Goal: Check status: Check status

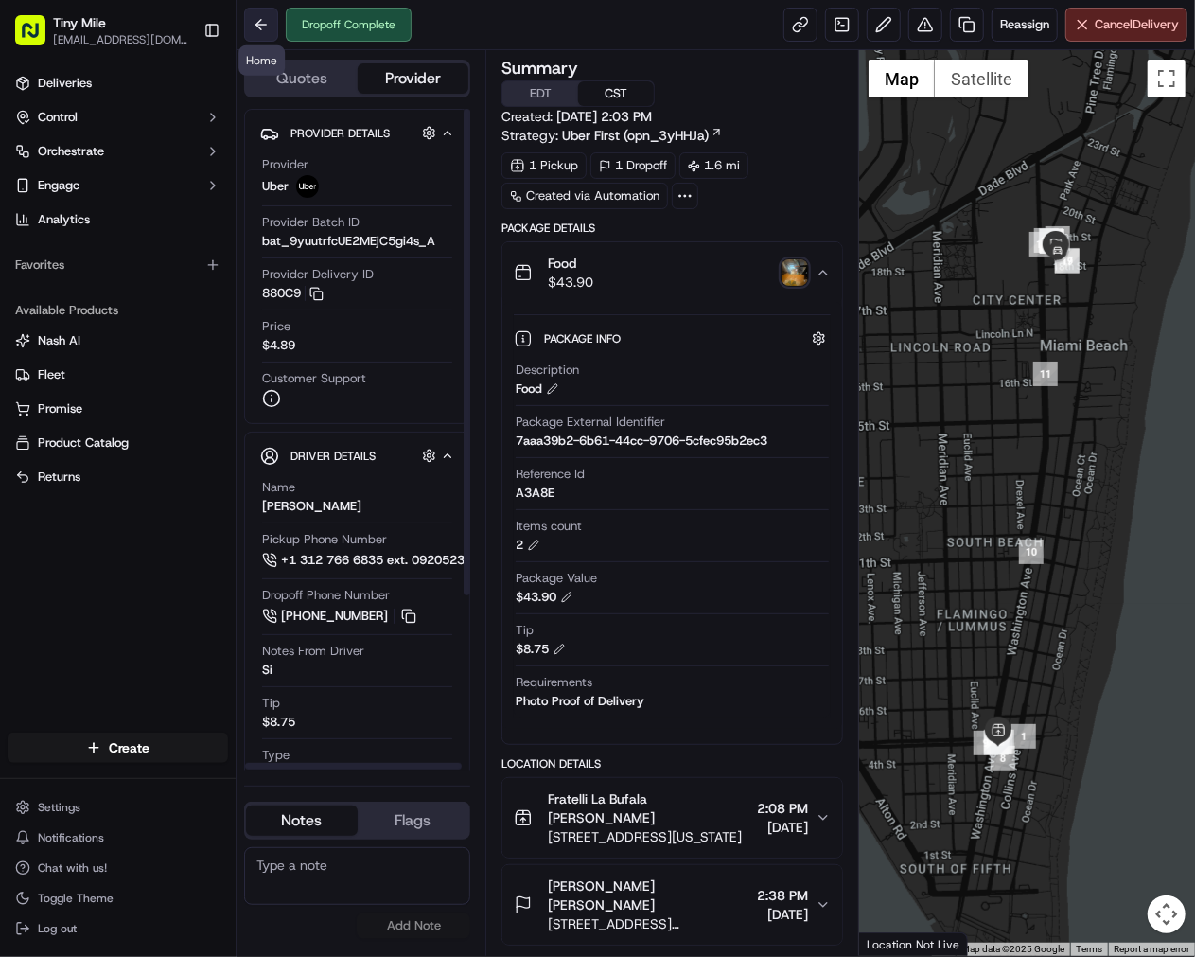
click at [258, 20] on button at bounding box center [261, 25] width 34 height 34
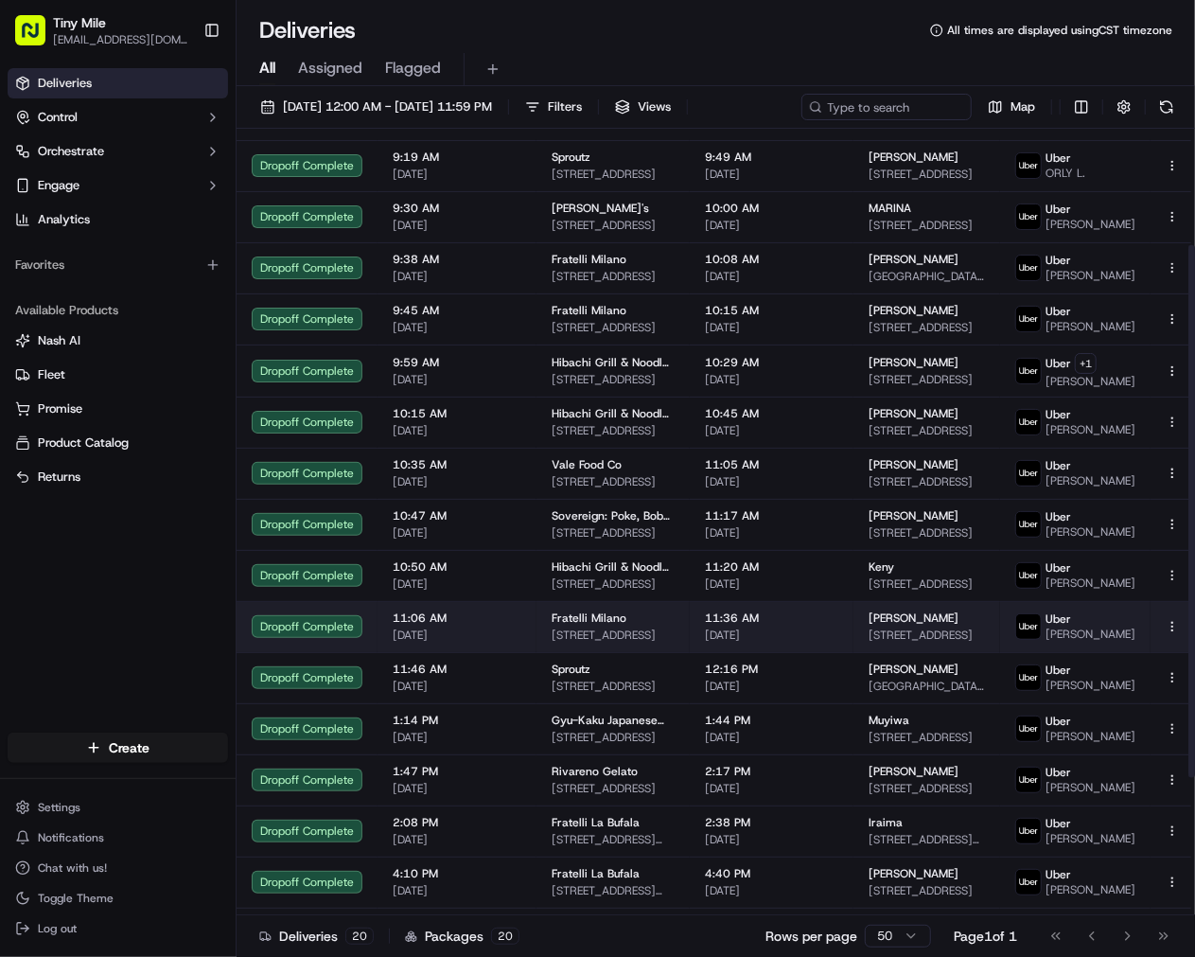
scroll to position [373, 0]
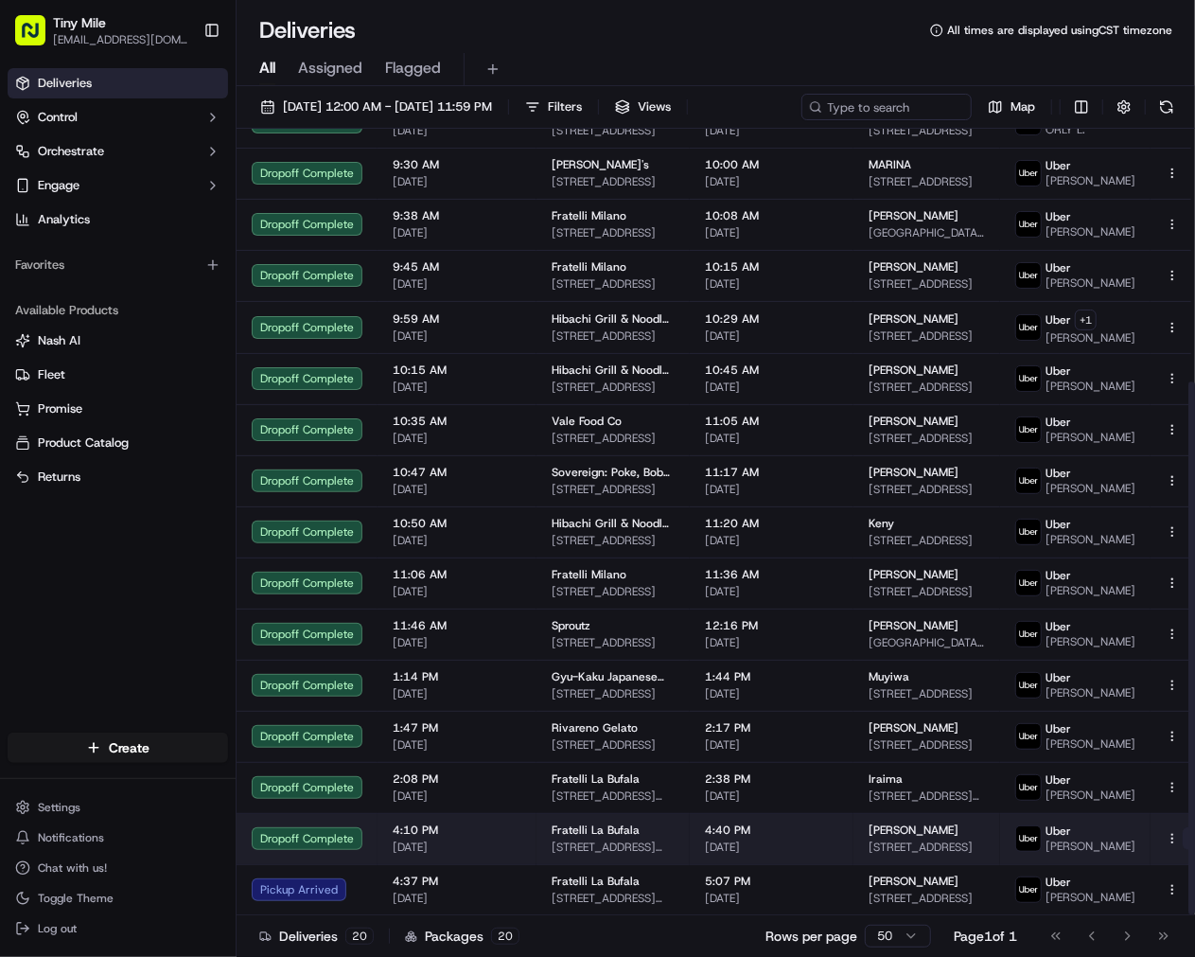
click at [1183, 837] on button at bounding box center [1194, 838] width 23 height 23
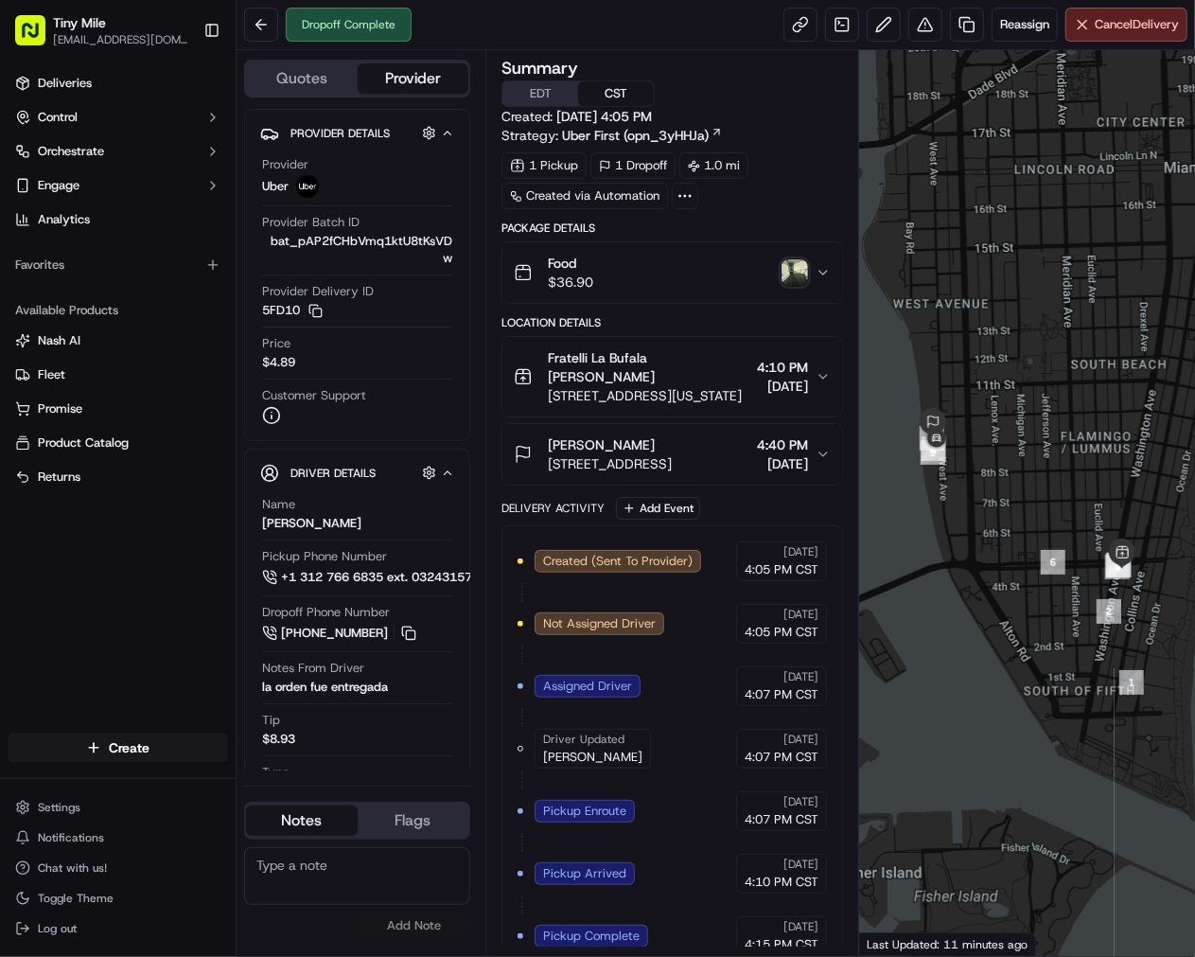
click at [796, 279] on img "button" at bounding box center [795, 272] width 27 height 27
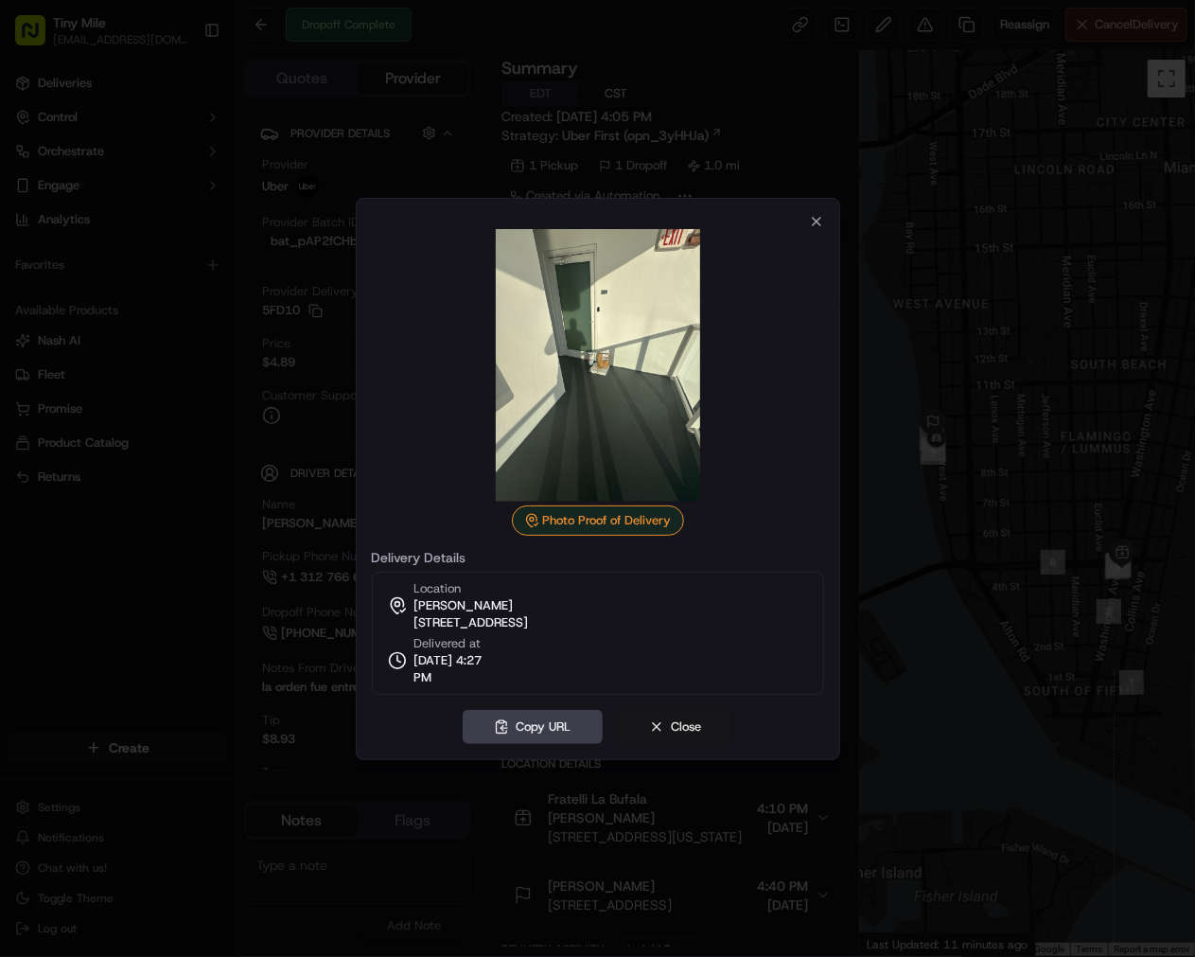
click at [693, 730] on button "Close" at bounding box center [675, 727] width 115 height 34
